Goal: Find specific page/section: Find specific page/section

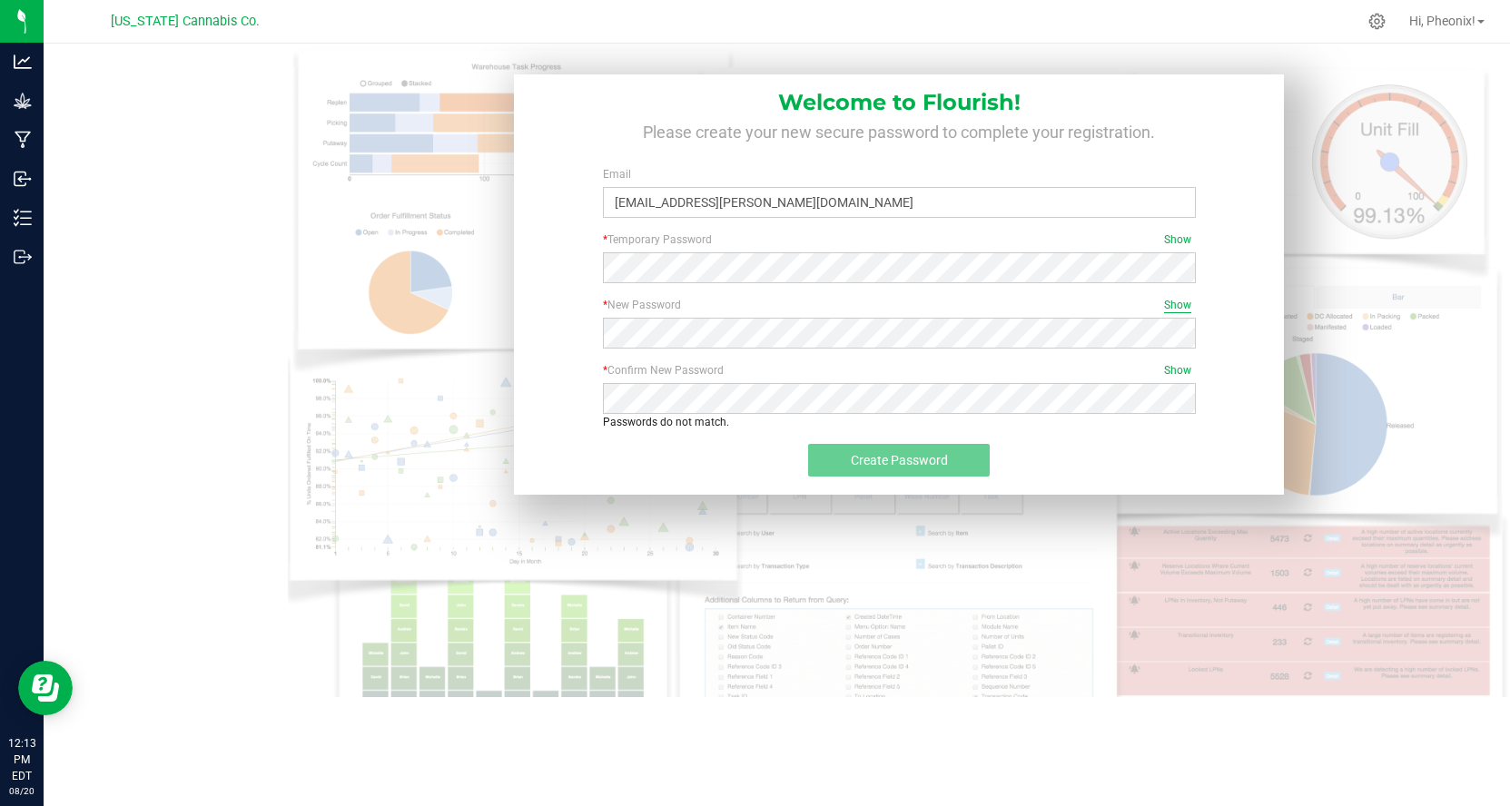
click at [1185, 309] on span "Show" at bounding box center [1177, 305] width 27 height 16
click at [1174, 369] on span "Show" at bounding box center [1177, 370] width 27 height 16
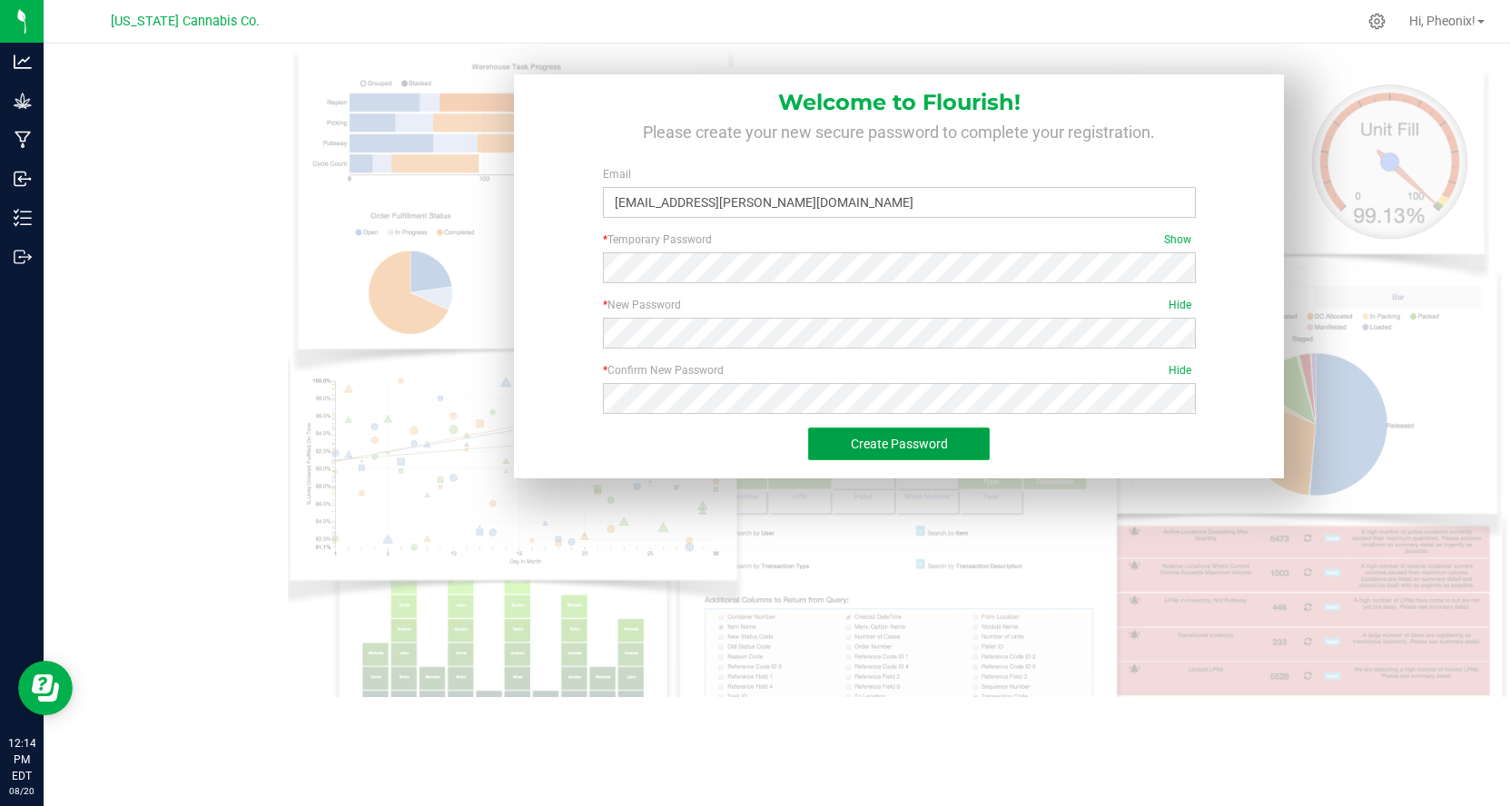
click at [873, 444] on span "Create Password" at bounding box center [899, 444] width 97 height 15
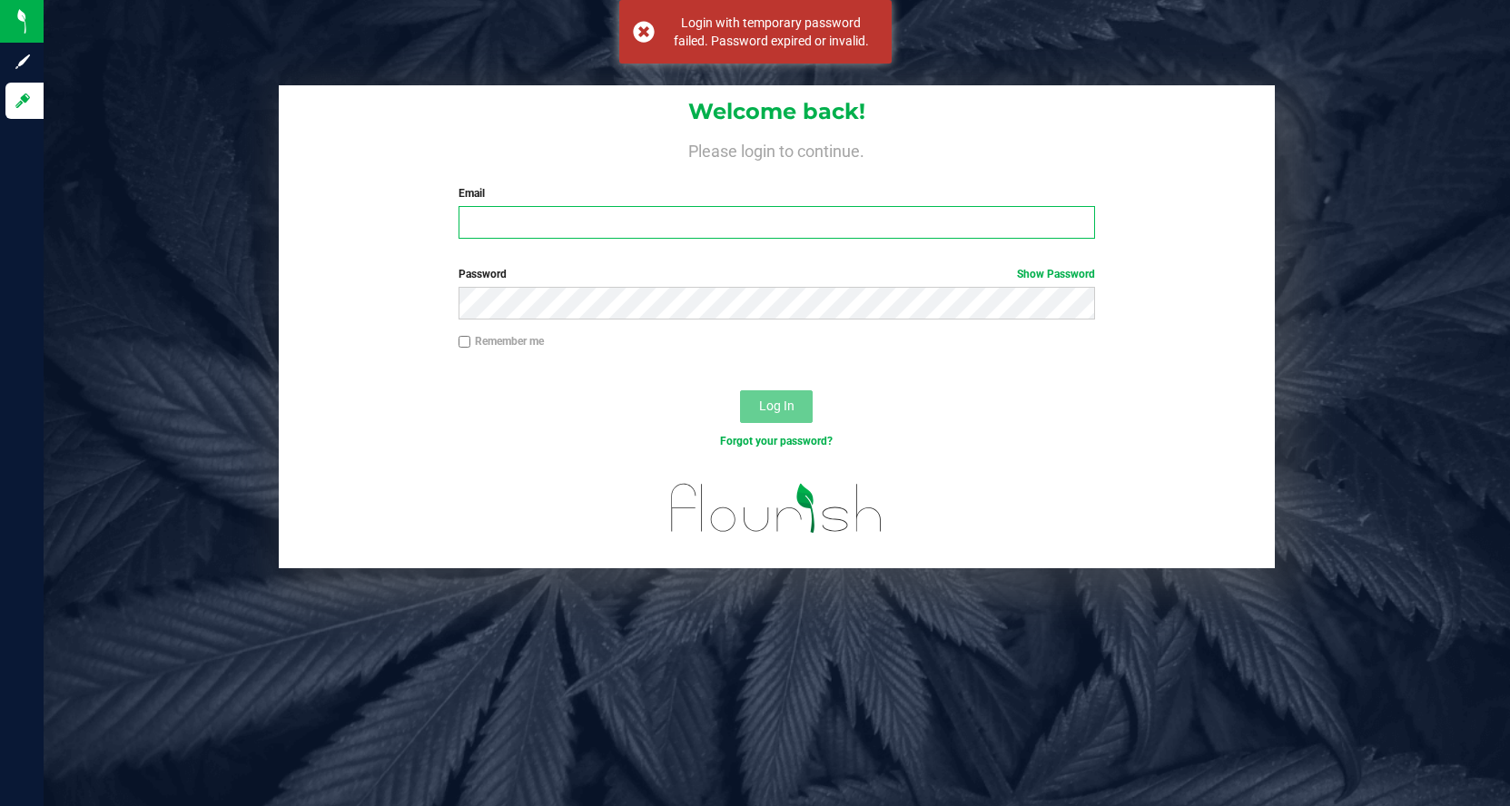
type input "[EMAIL_ADDRESS][PERSON_NAME][DOMAIN_NAME]"
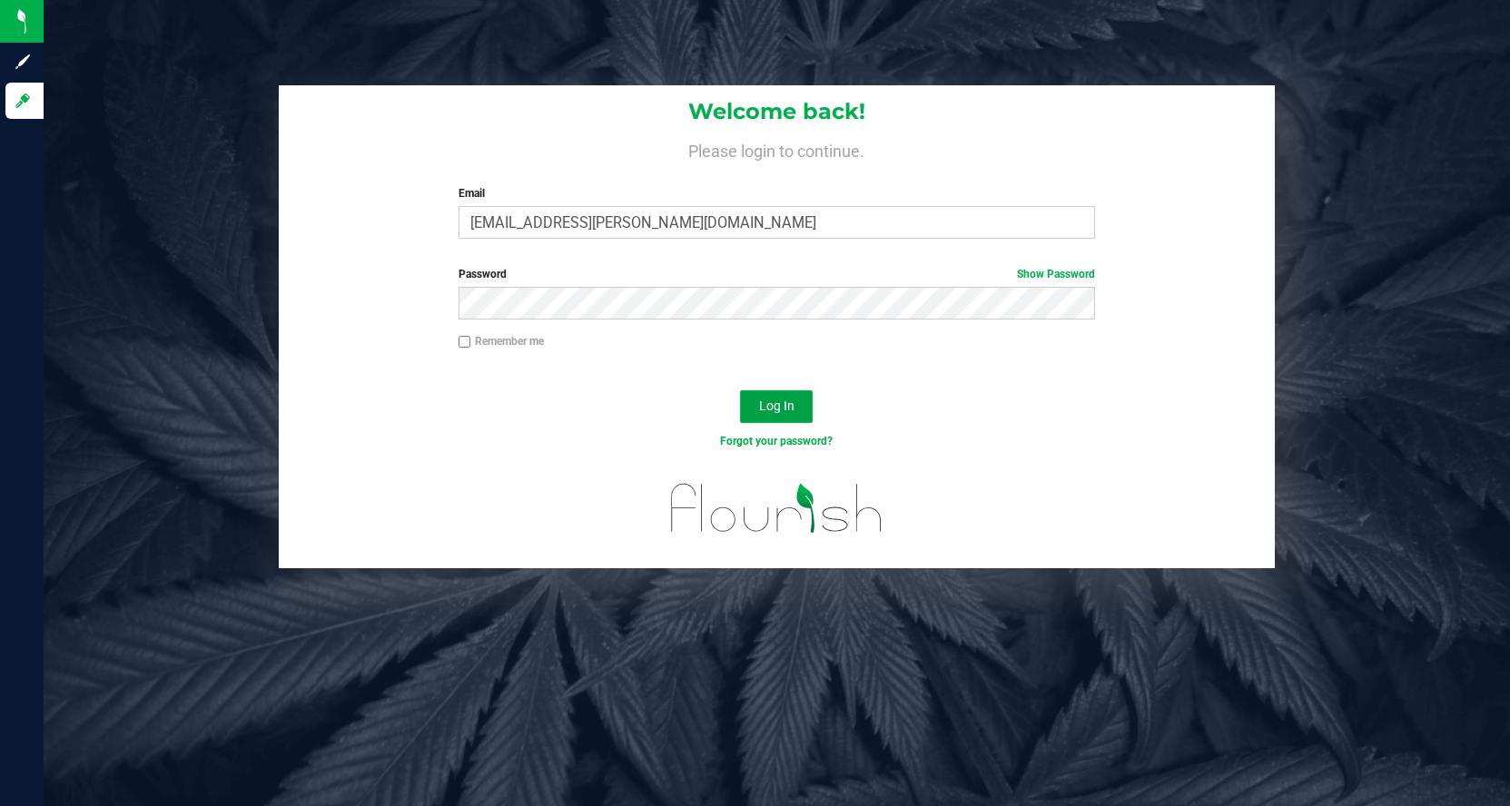
click at [782, 403] on span "Log In" at bounding box center [776, 406] width 35 height 15
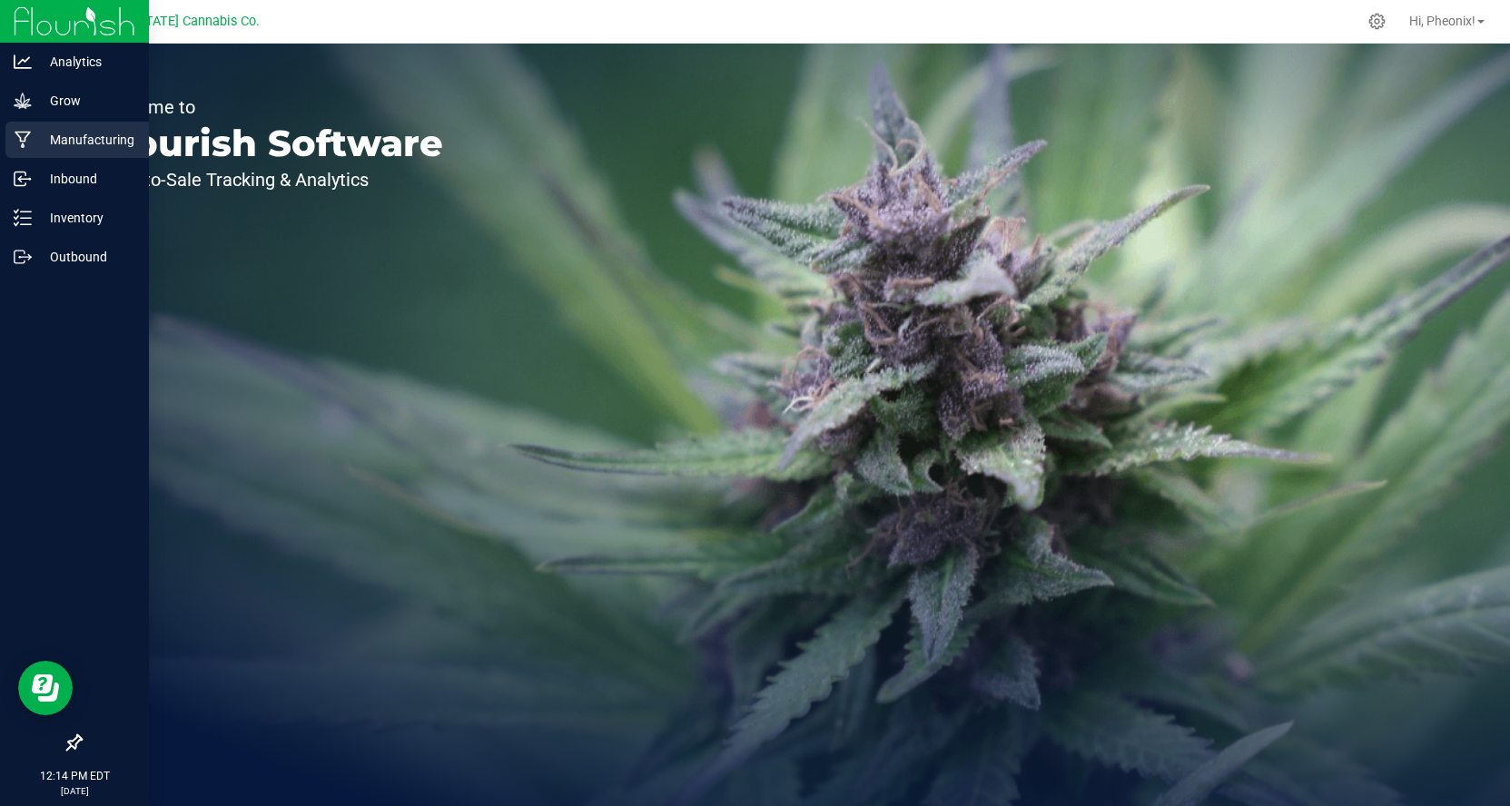
click at [124, 139] on p "Manufacturing" at bounding box center [86, 140] width 109 height 22
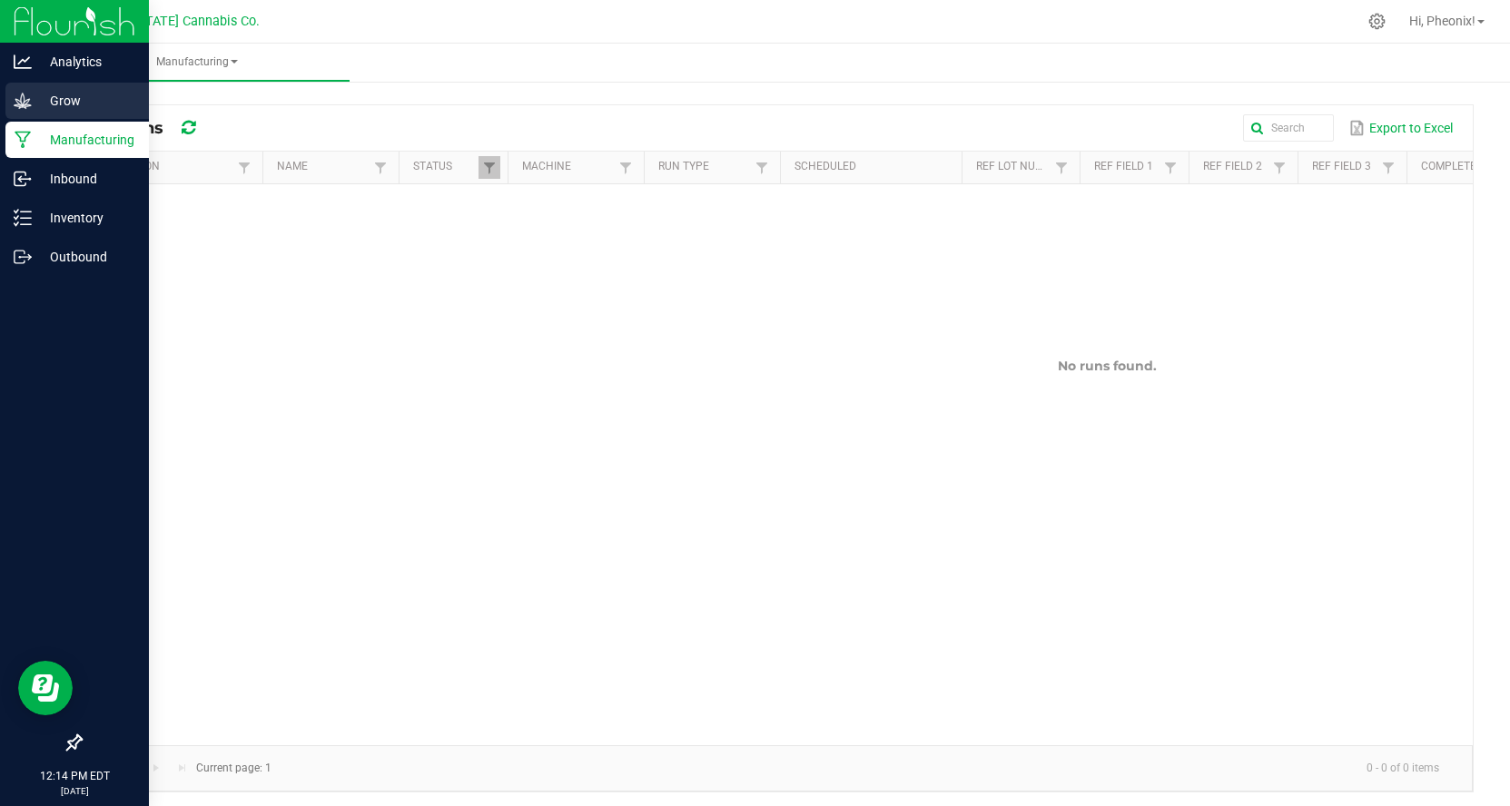
click at [34, 104] on p "Grow" at bounding box center [86, 101] width 109 height 22
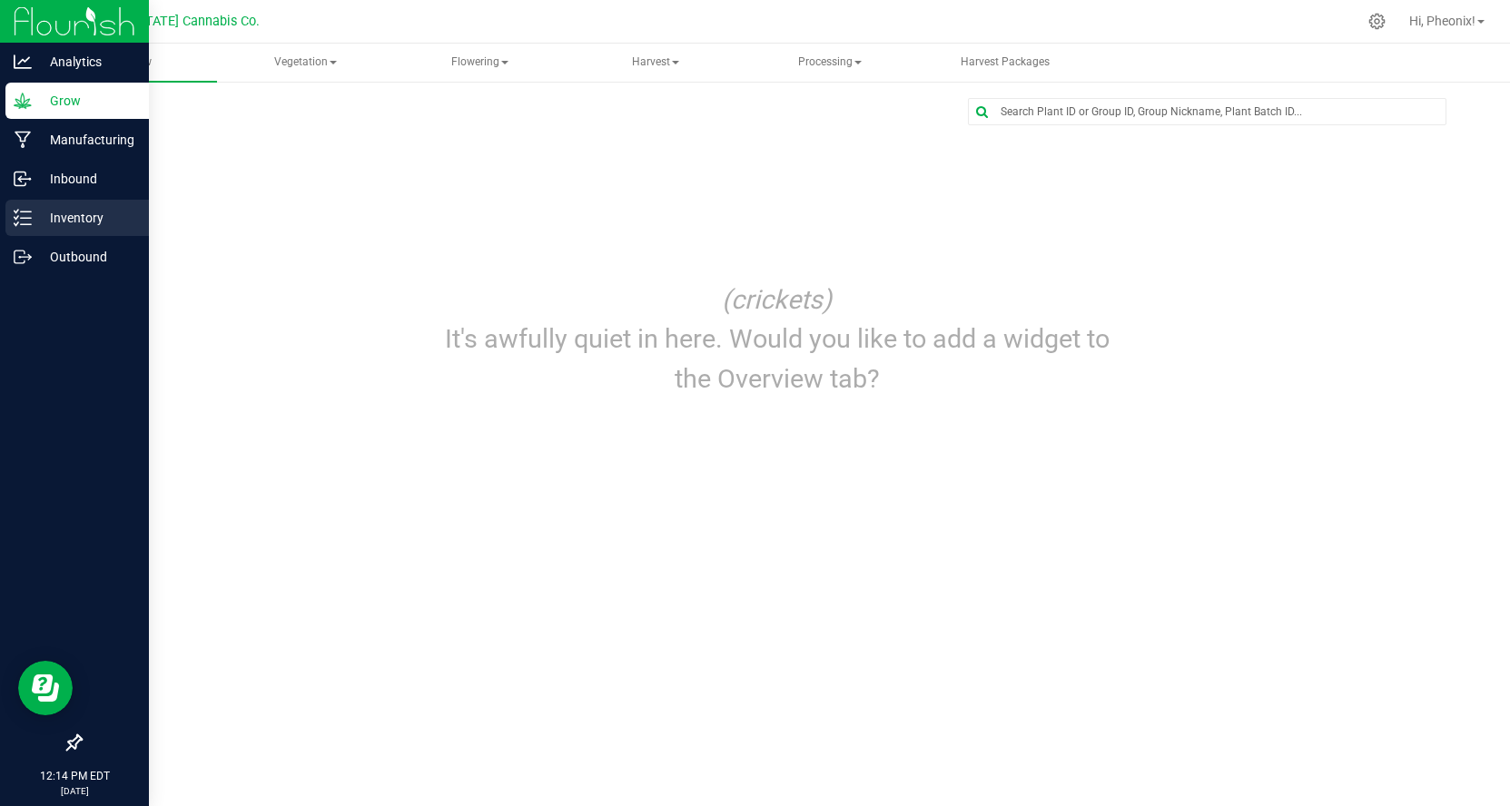
click at [67, 211] on p "Inventory" at bounding box center [86, 218] width 109 height 22
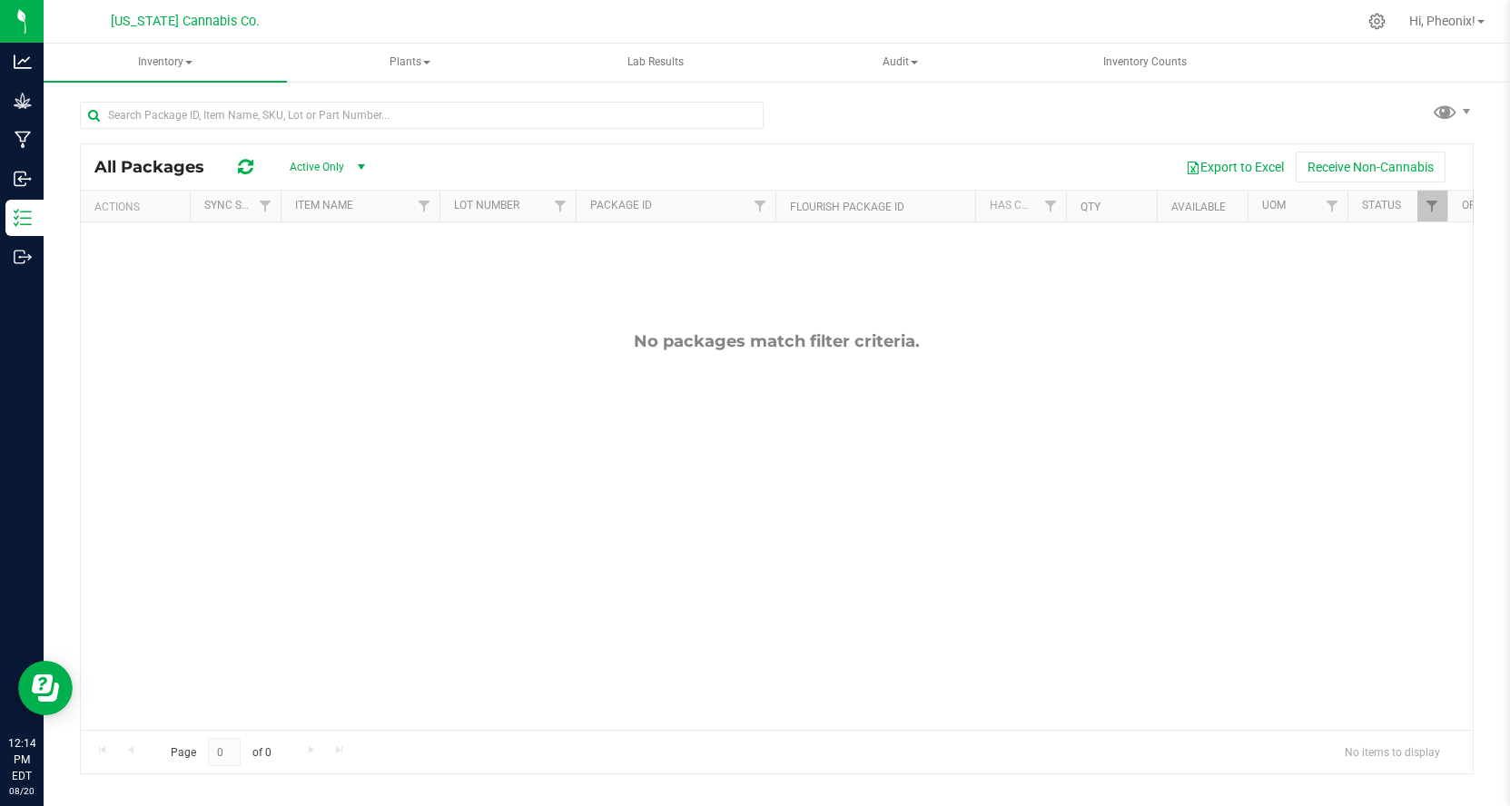
scroll to position [9, 0]
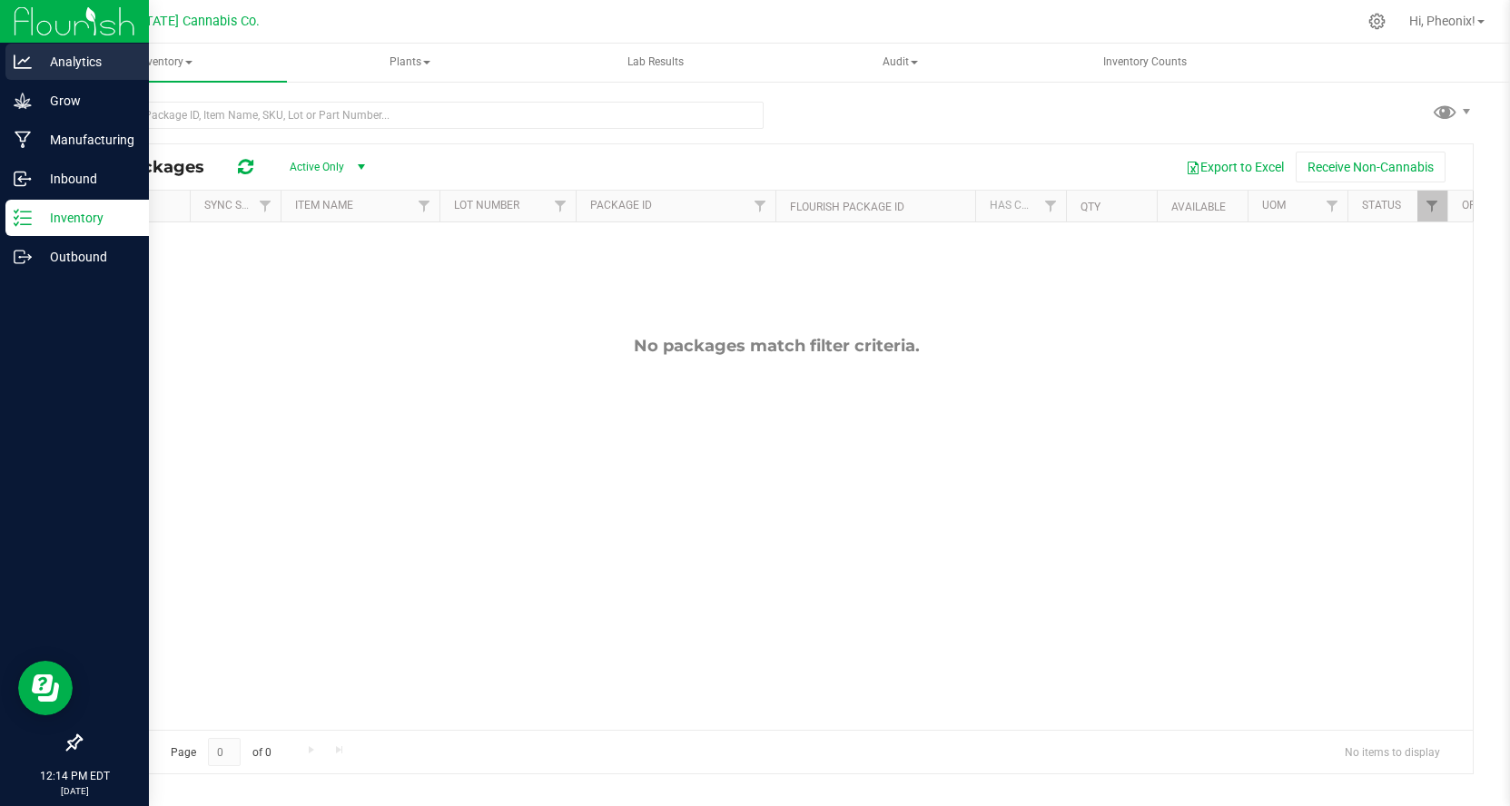
click at [56, 60] on p "Analytics" at bounding box center [86, 62] width 109 height 22
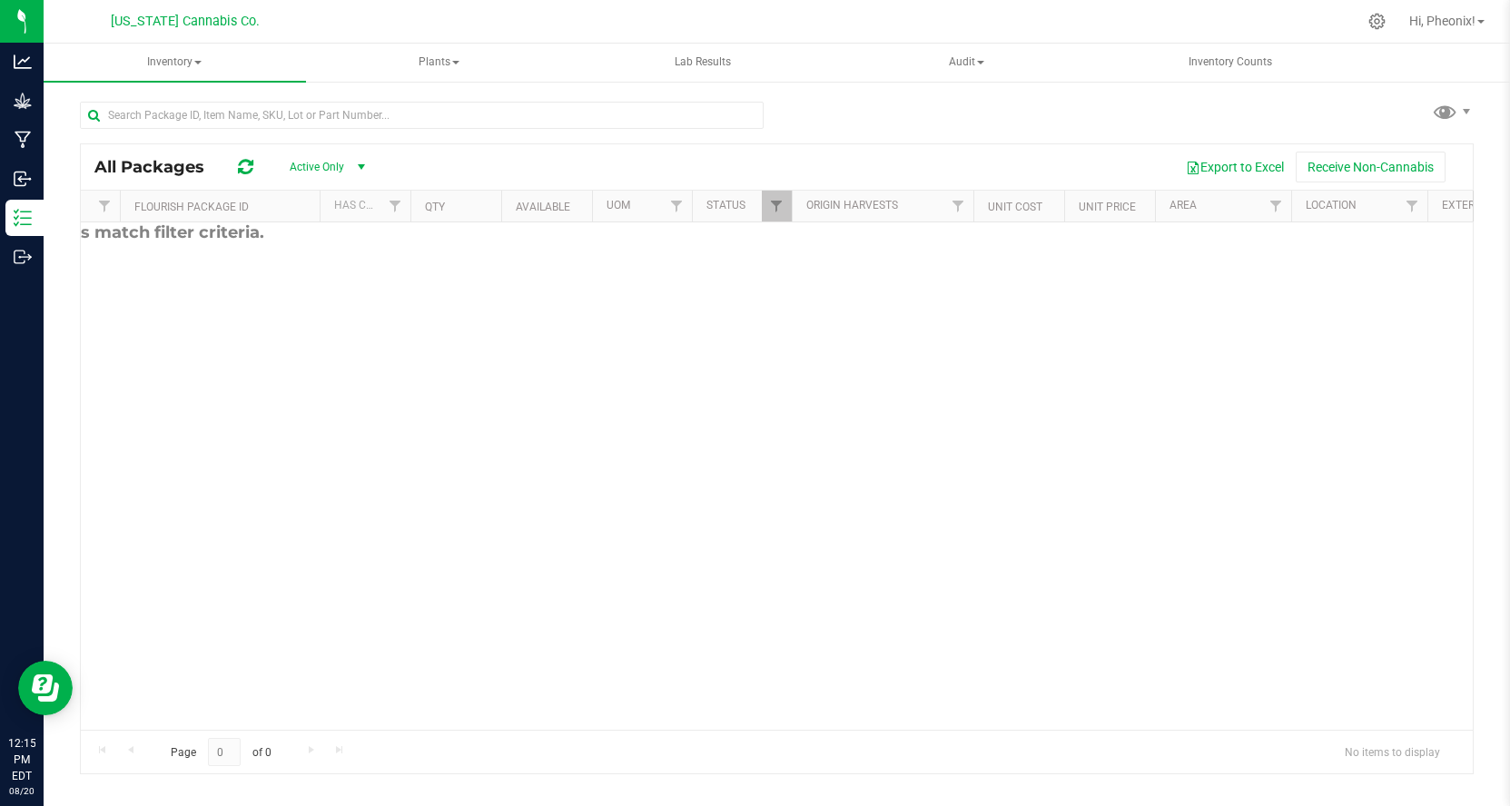
scroll to position [0, 683]
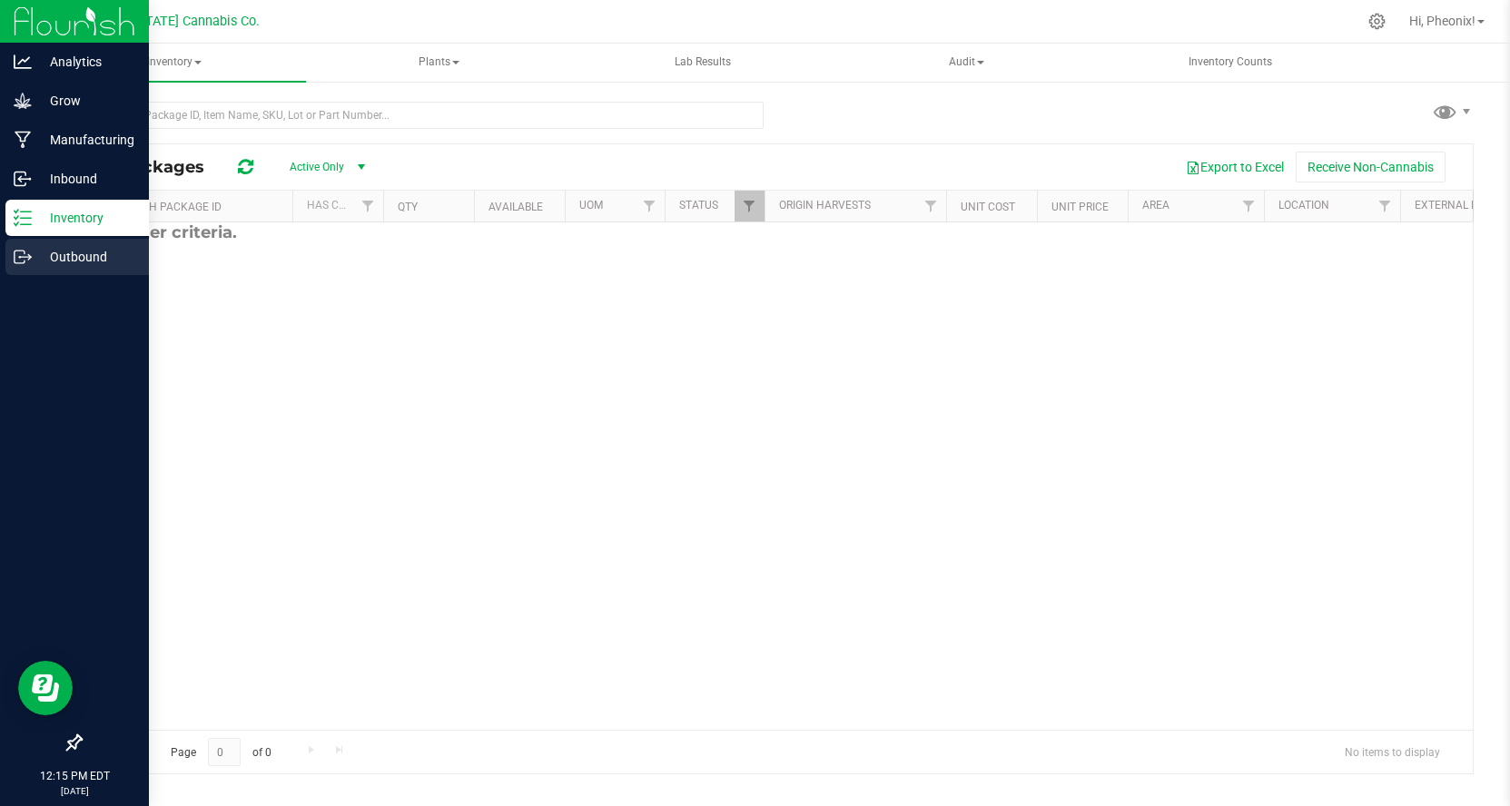
click at [97, 259] on p "Outbound" at bounding box center [86, 257] width 109 height 22
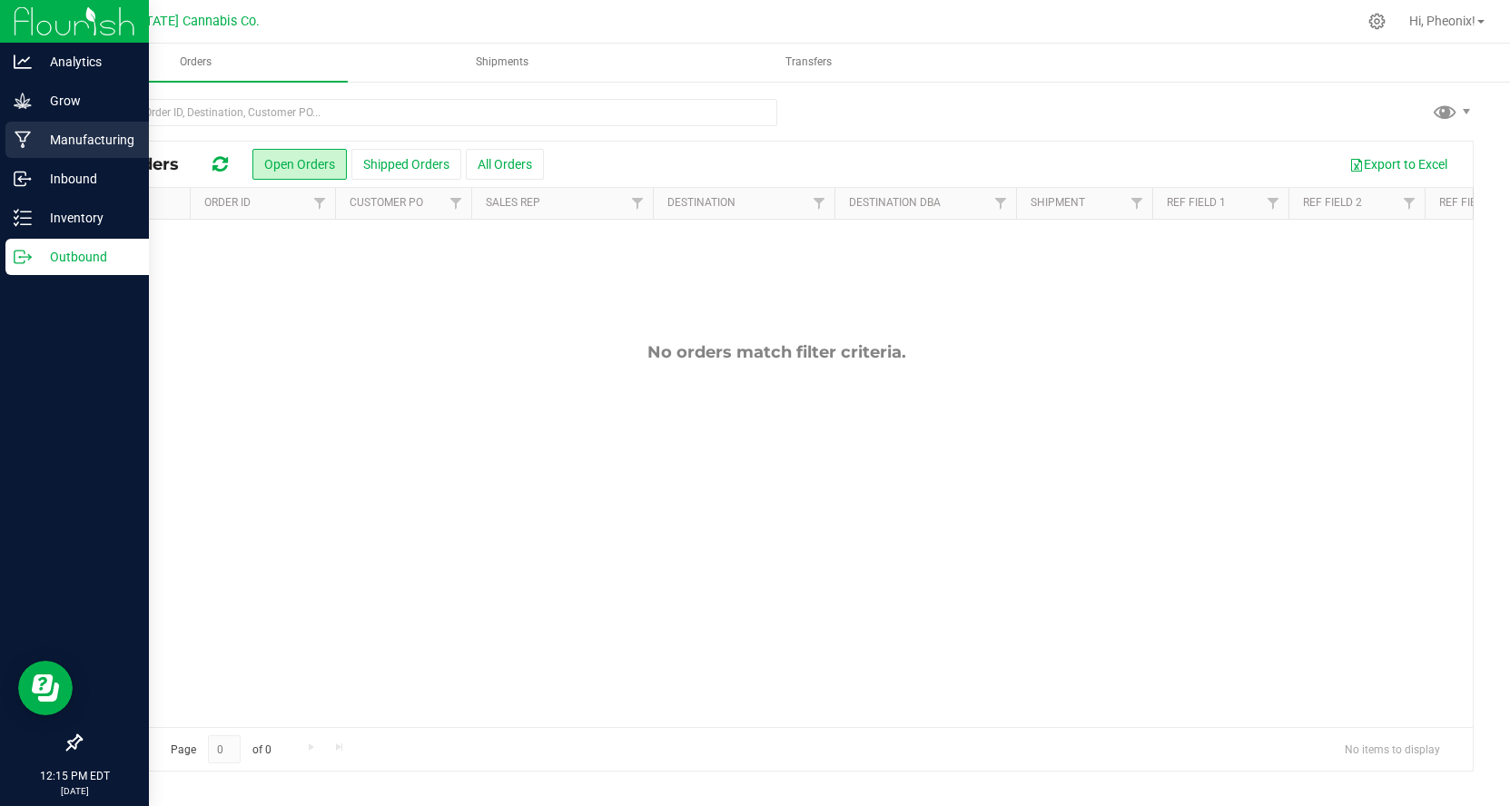
click at [94, 153] on div "Manufacturing" at bounding box center [76, 140] width 143 height 36
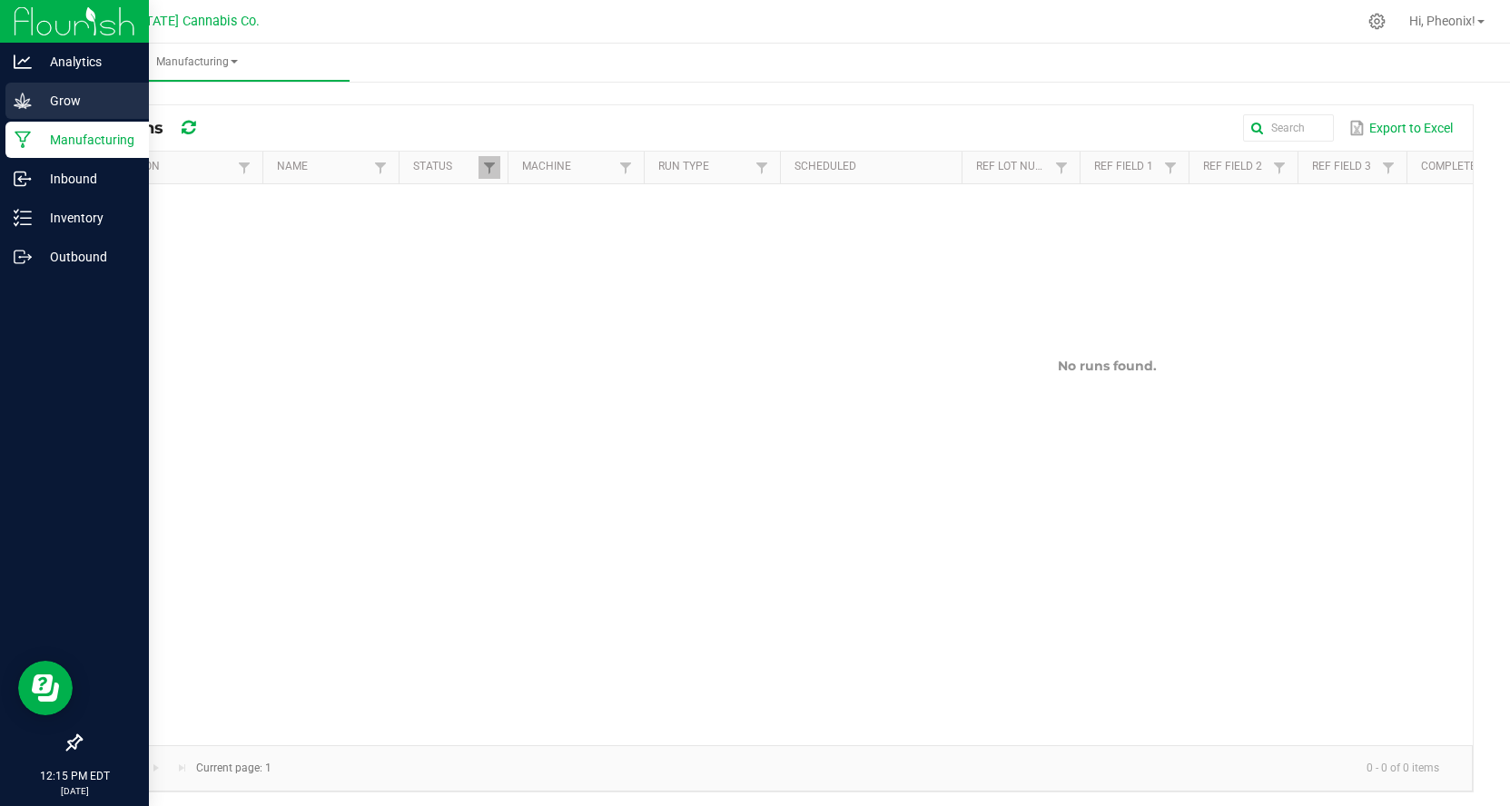
click at [95, 101] on p "Grow" at bounding box center [86, 101] width 109 height 22
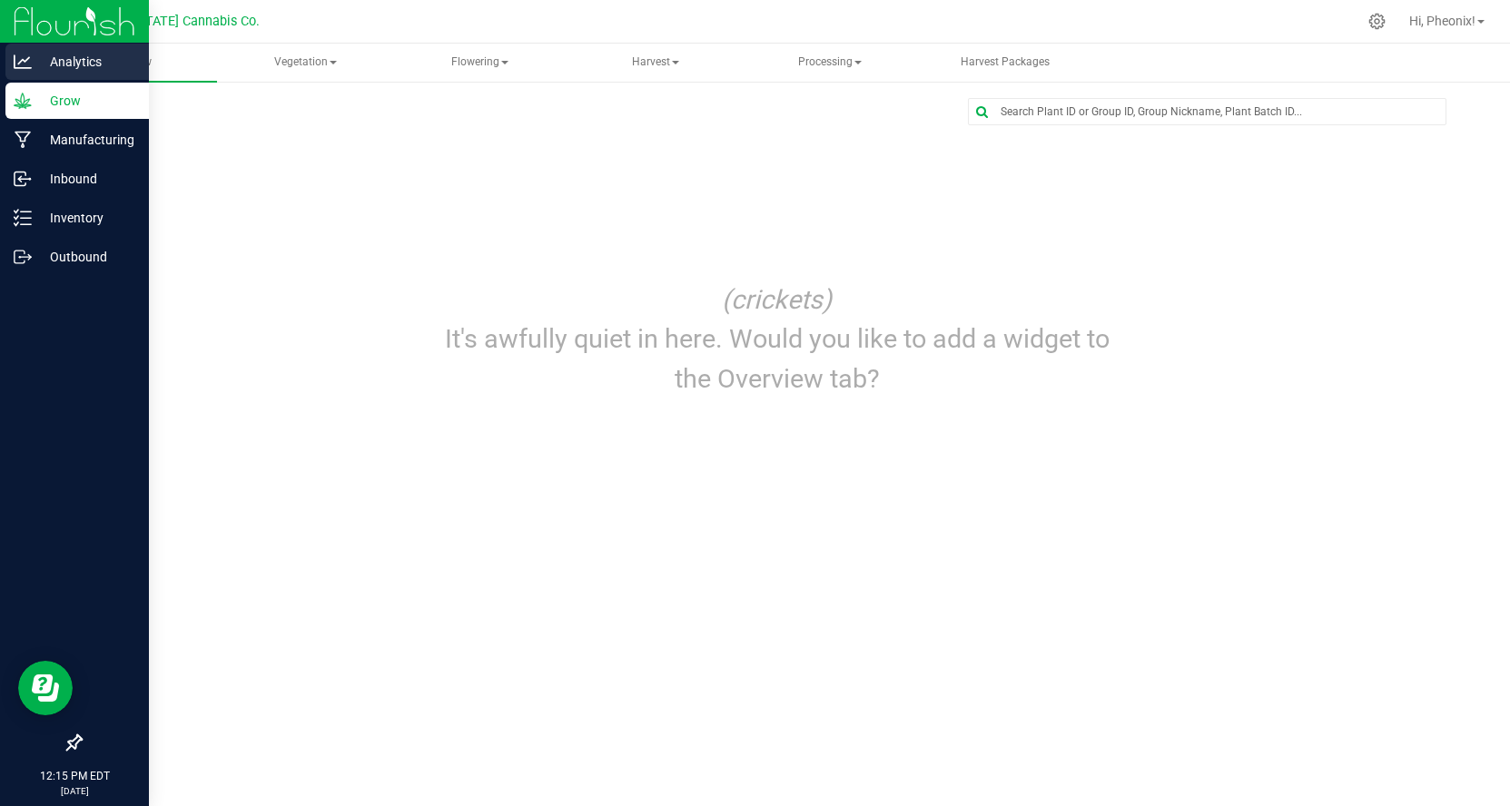
click at [105, 68] on p "Analytics" at bounding box center [86, 62] width 109 height 22
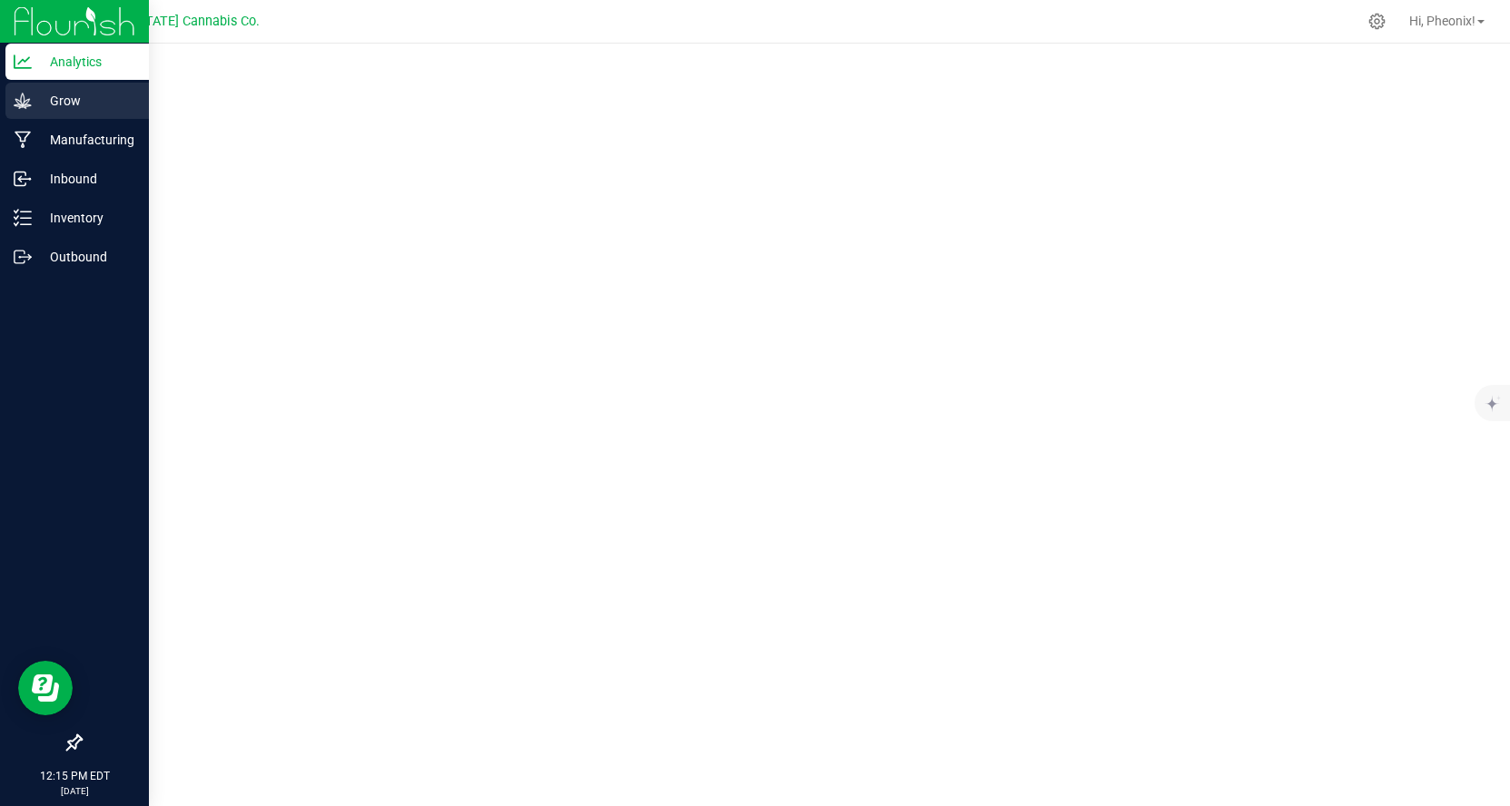
click at [20, 105] on icon at bounding box center [22, 100] width 17 height 15
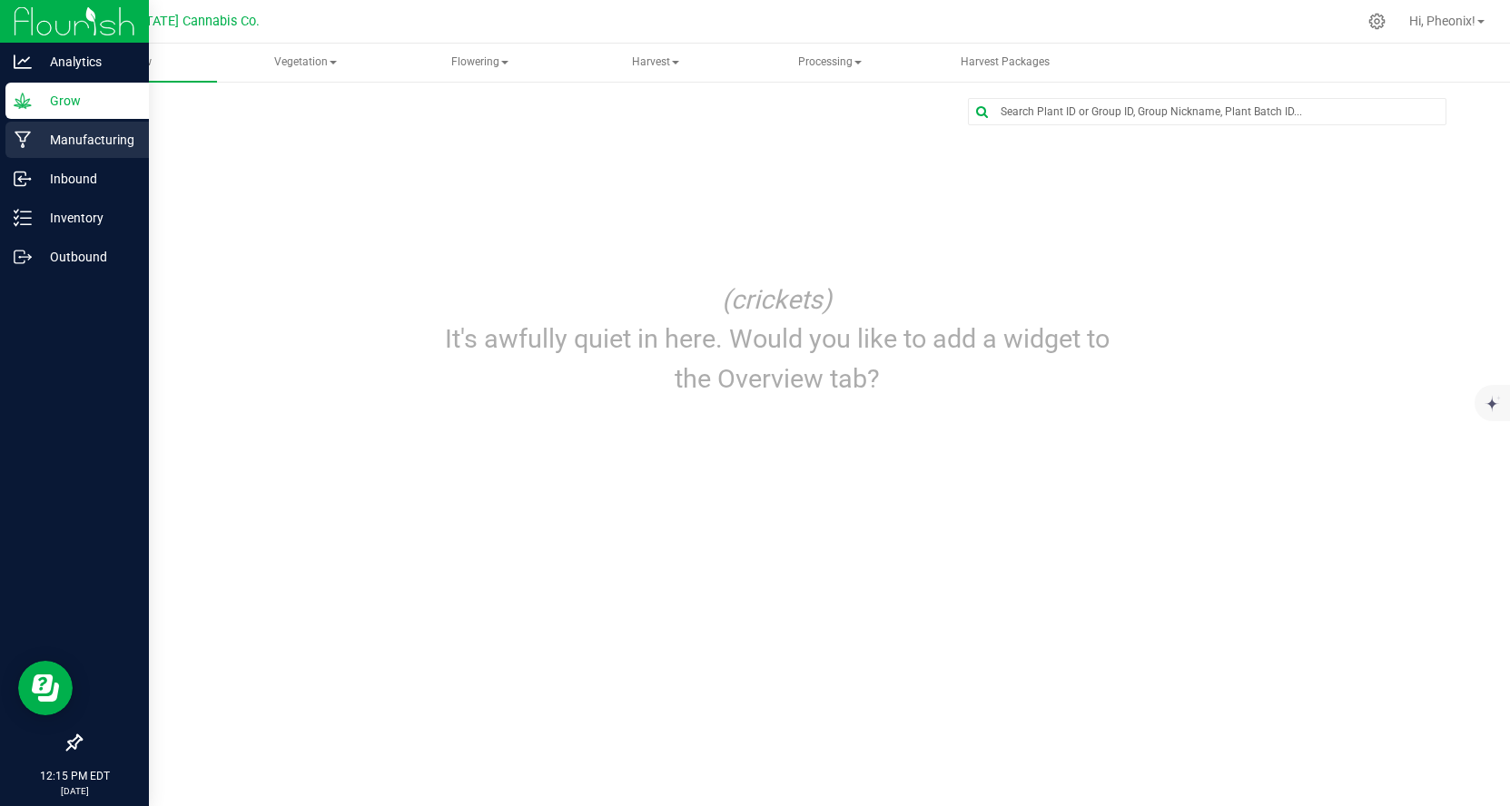
click at [84, 143] on p "Manufacturing" at bounding box center [86, 140] width 109 height 22
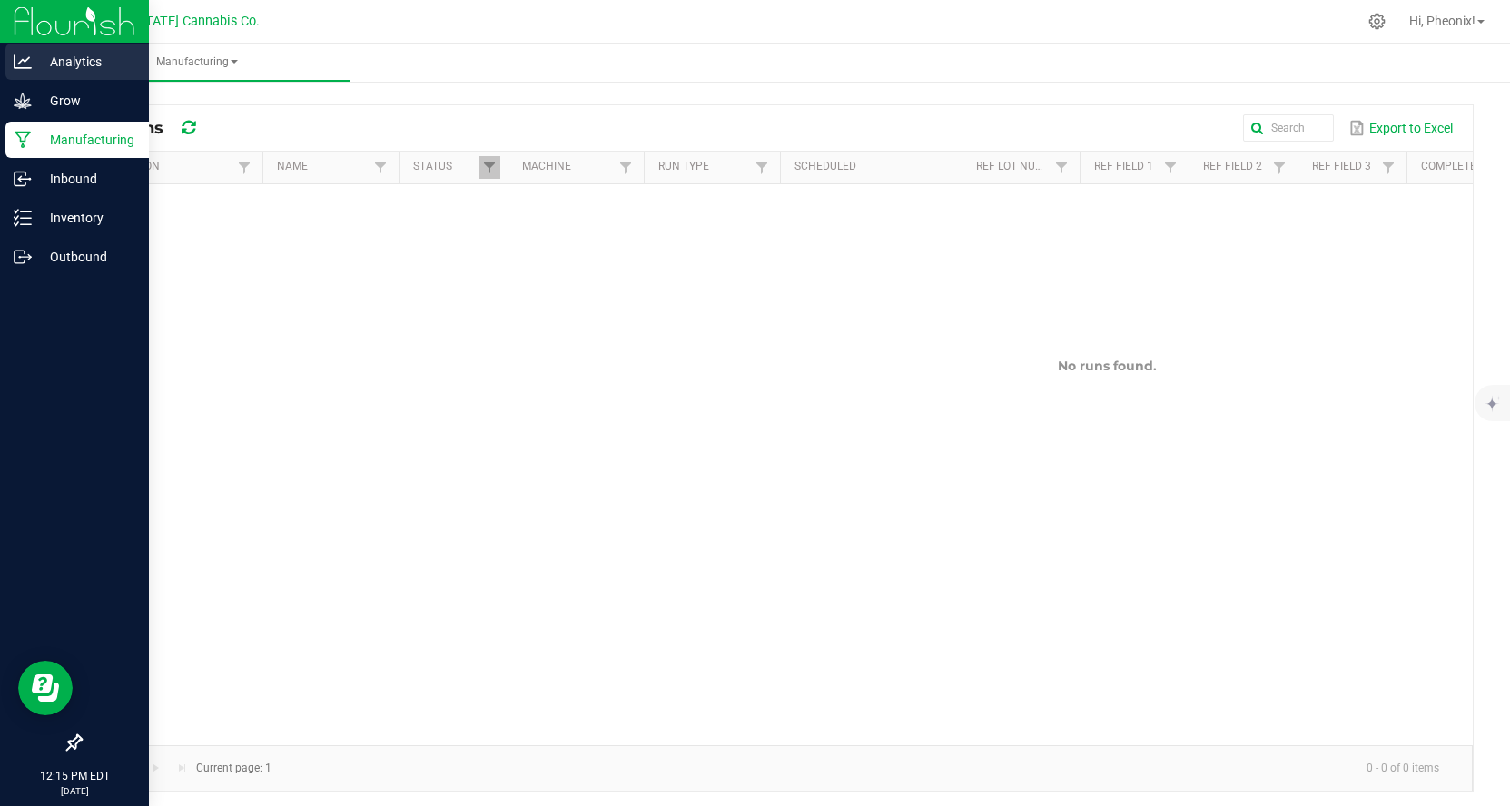
click at [95, 76] on div "Analytics" at bounding box center [76, 62] width 143 height 36
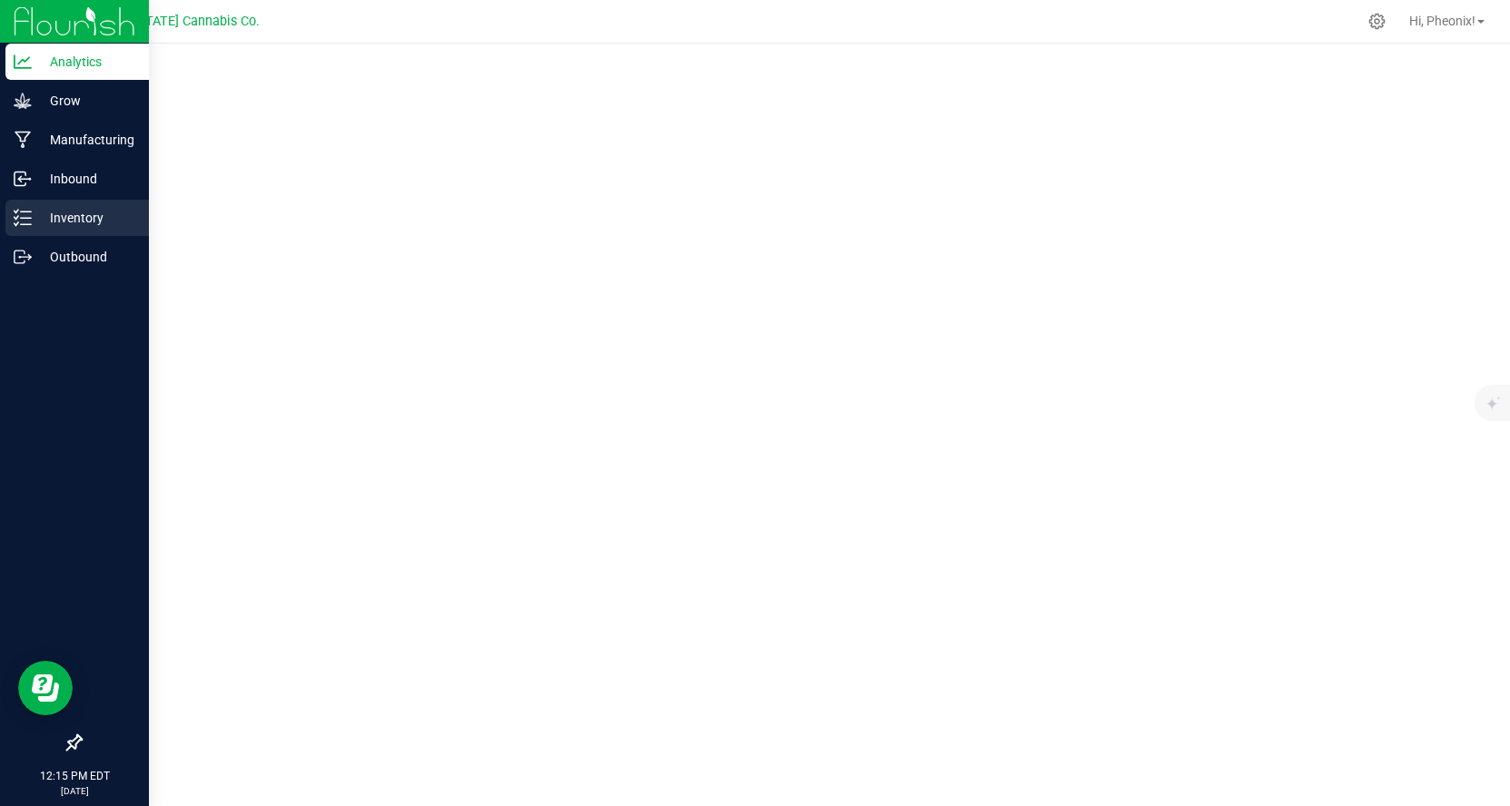
click at [102, 215] on p "Inventory" at bounding box center [86, 218] width 109 height 22
click at [40, 146] on p "Manufacturing" at bounding box center [86, 140] width 109 height 22
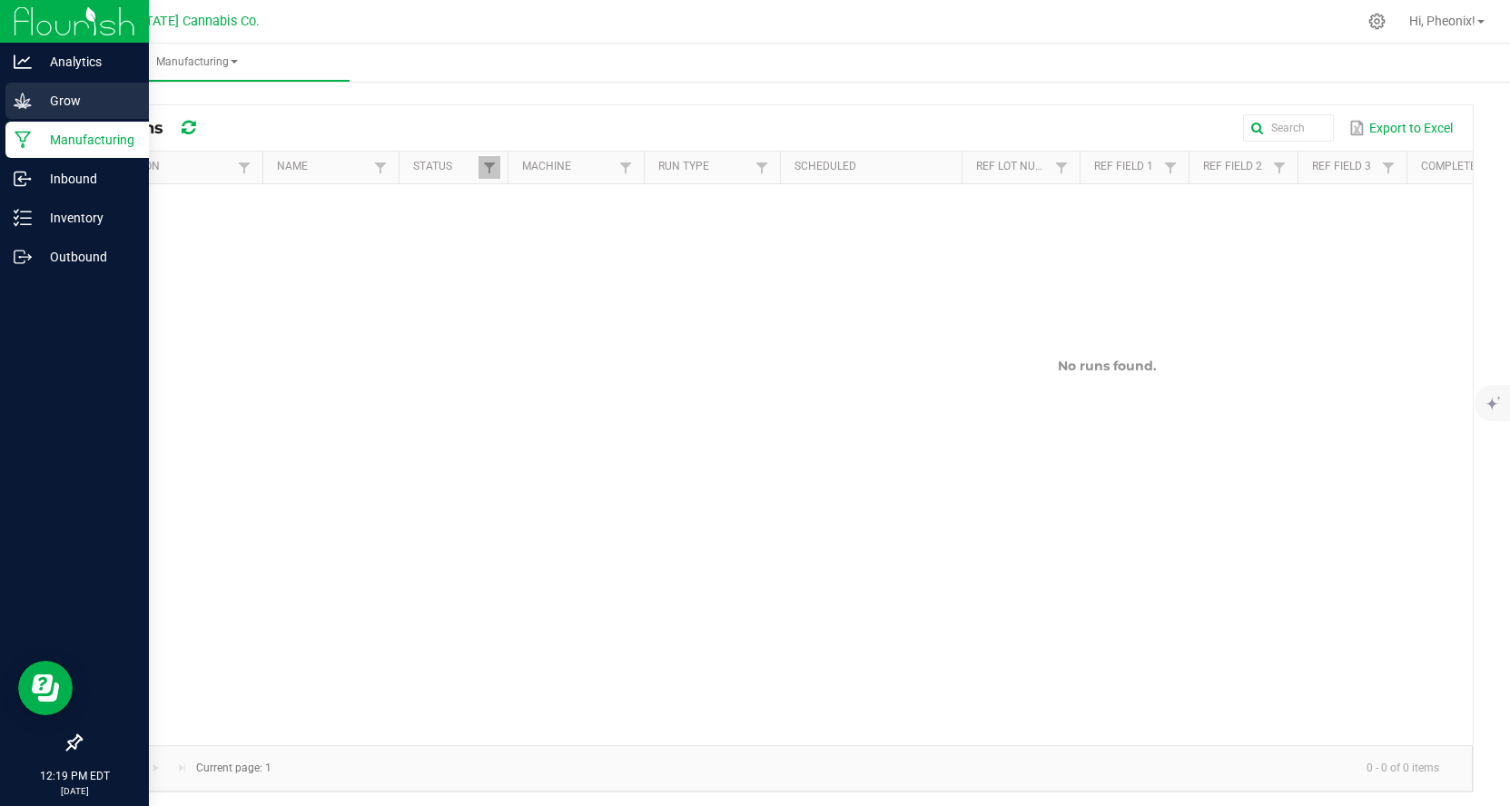
click at [88, 110] on p "Grow" at bounding box center [86, 101] width 109 height 22
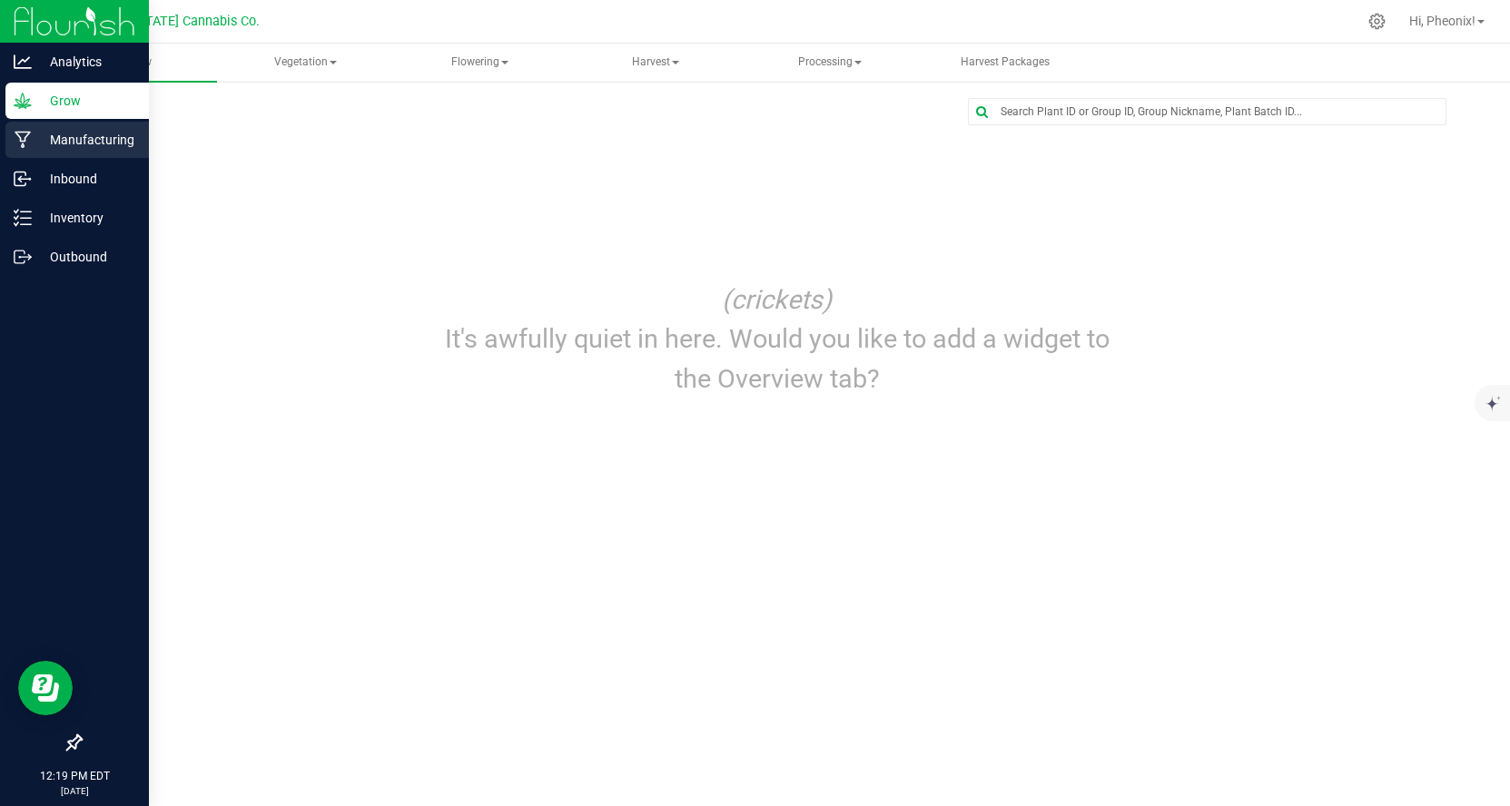
click at [90, 132] on p "Manufacturing" at bounding box center [86, 140] width 109 height 22
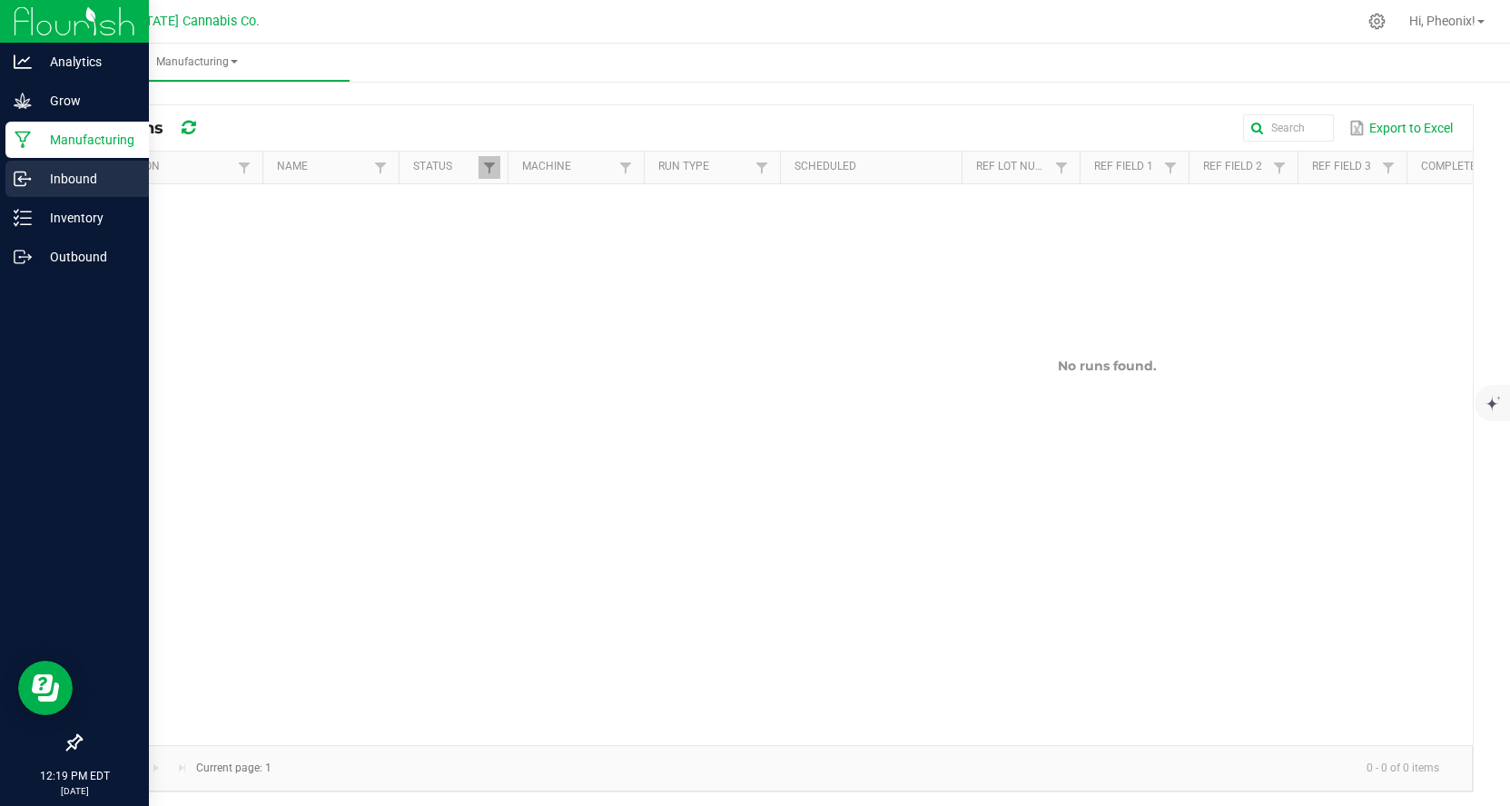
click at [18, 190] on div "Inbound" at bounding box center [76, 179] width 143 height 36
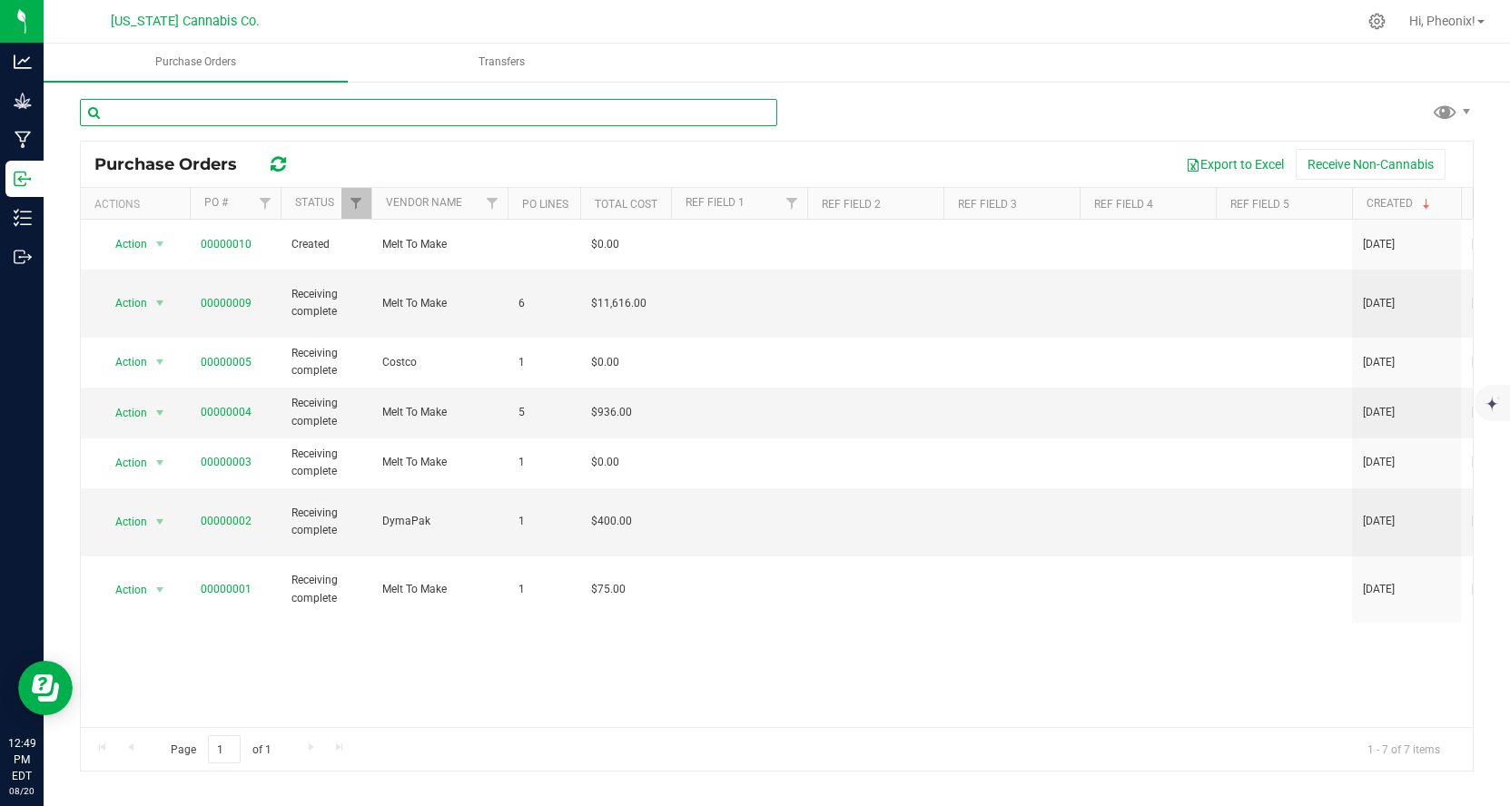
click at [558, 118] on input "text" at bounding box center [428, 112] width 697 height 27
